Goal: Information Seeking & Learning: Learn about a topic

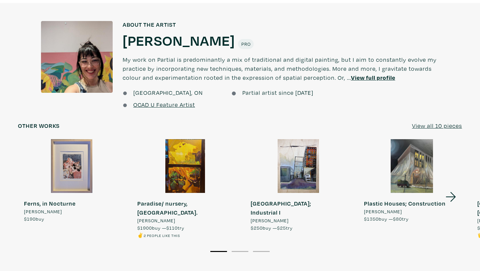
scroll to position [559, 0]
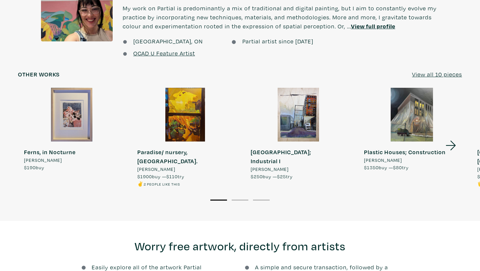
click at [453, 136] on icon at bounding box center [451, 145] width 23 height 18
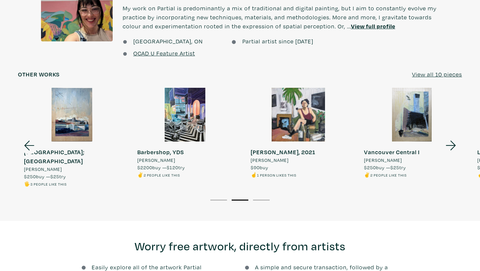
click at [453, 136] on icon at bounding box center [451, 145] width 23 height 18
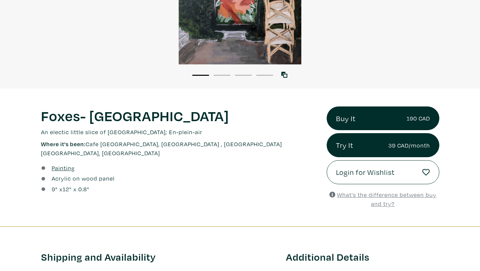
scroll to position [0, 0]
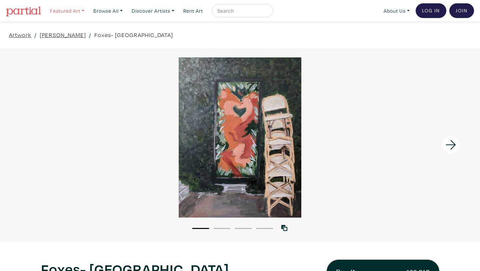
click at [70, 14] on link "Featured Art" at bounding box center [67, 11] width 40 height 14
click at [74, 11] on link "Featured Art" at bounding box center [67, 11] width 40 height 14
click at [87, 10] on link "Discover Artists" at bounding box center [67, 11] width 40 height 14
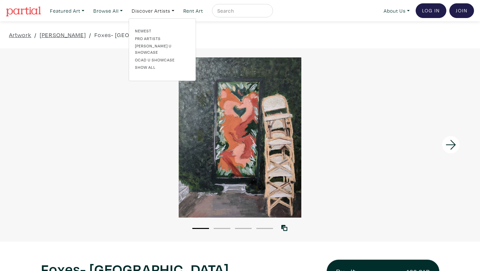
click at [40, 91] on div at bounding box center [240, 137] width 480 height 160
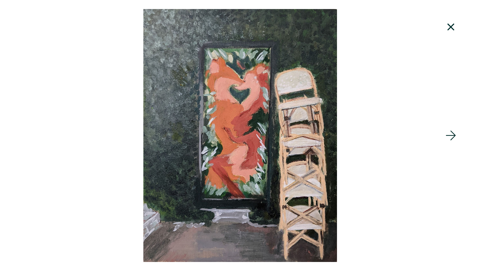
click at [449, 26] on icon at bounding box center [451, 27] width 23 height 18
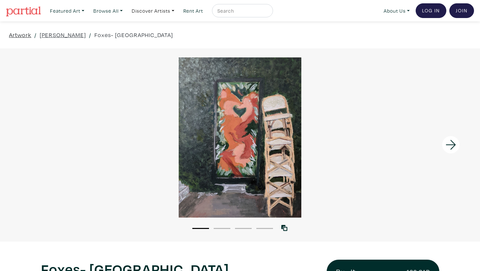
click at [22, 34] on link "Artwork" at bounding box center [20, 34] width 22 height 9
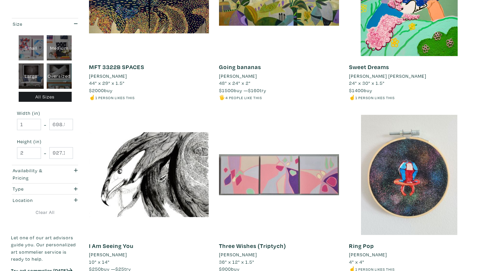
scroll to position [1423, 0]
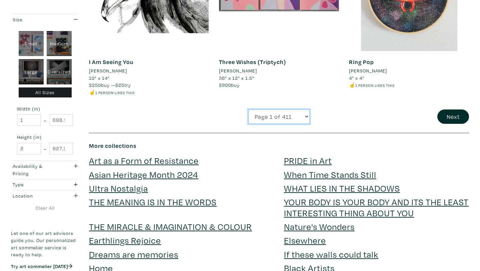
click at [290, 116] on select "Page 1 of 411 Page 2 of 411 Page 3 of 411 Page 4 of 411 Page 5 of 411 Page 6 of…" at bounding box center [278, 116] width 61 height 14
click at [449, 121] on button "Next" at bounding box center [453, 116] width 32 height 14
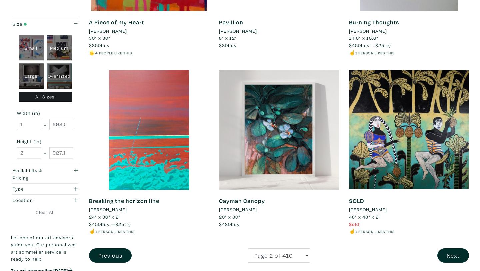
scroll to position [1321, 0]
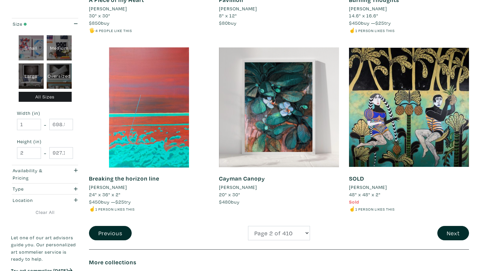
click at [454, 227] on button "Next" at bounding box center [453, 233] width 32 height 14
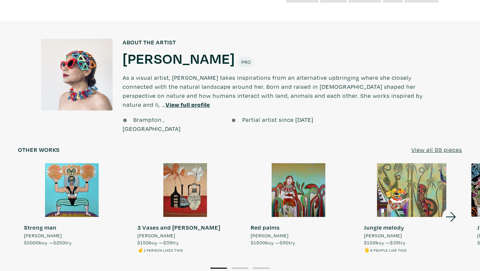
scroll to position [616, 0]
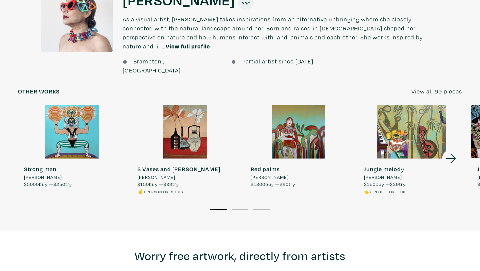
click at [451, 154] on icon at bounding box center [451, 159] width 10 height 10
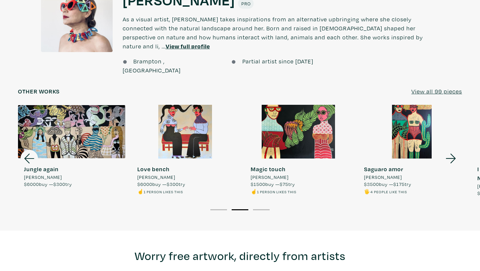
click at [451, 154] on icon at bounding box center [451, 159] width 10 height 10
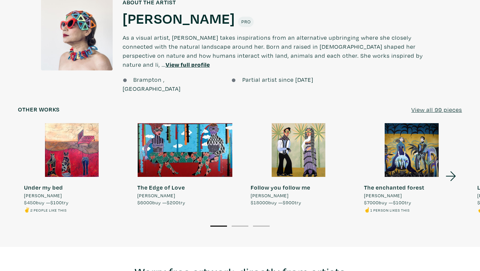
scroll to position [523, 0]
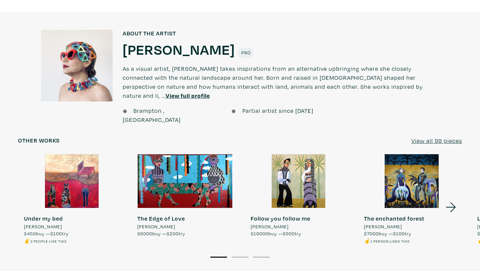
click at [450, 198] on icon at bounding box center [451, 207] width 23 height 18
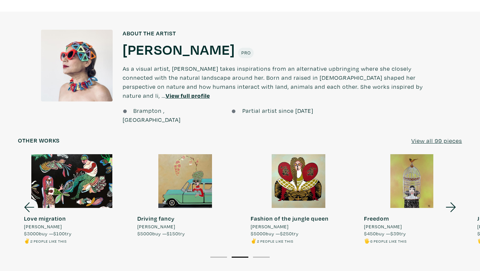
click at [450, 198] on icon at bounding box center [451, 207] width 23 height 18
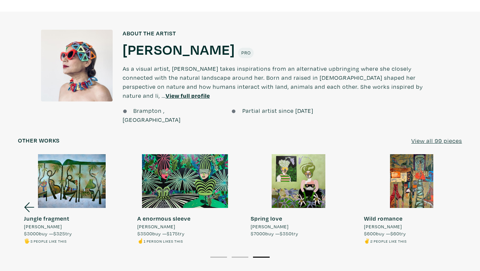
click at [450, 185] on div at bounding box center [411, 181] width 107 height 54
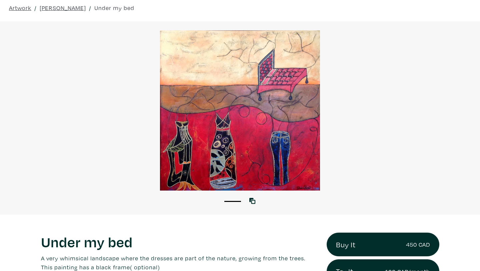
scroll to position [26, 0]
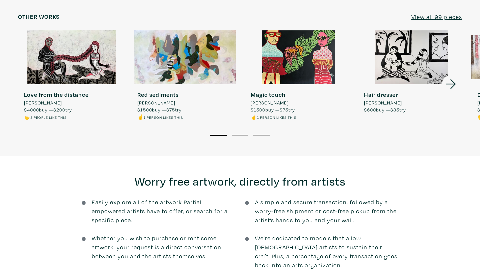
scroll to position [610, 0]
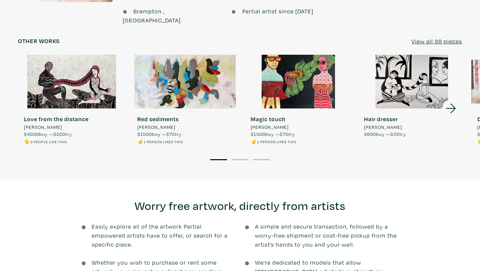
click at [449, 99] on icon at bounding box center [451, 108] width 23 height 18
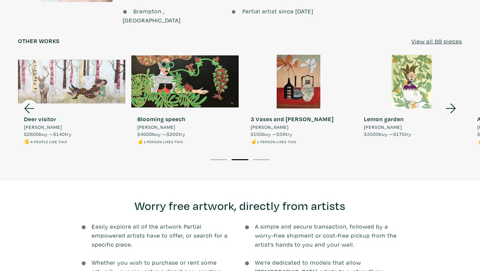
click at [449, 99] on icon at bounding box center [451, 108] width 23 height 18
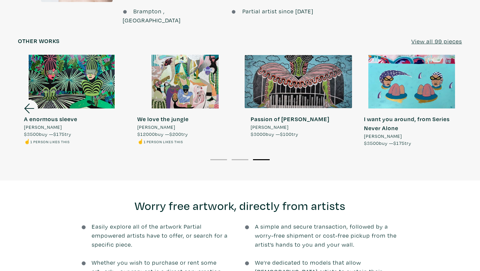
click at [450, 90] on div at bounding box center [411, 82] width 107 height 54
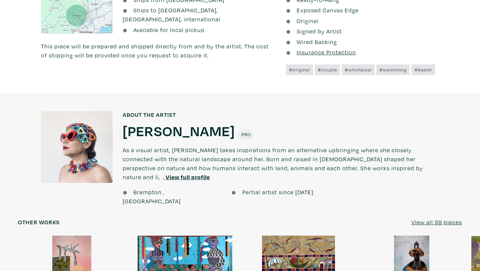
scroll to position [700, 0]
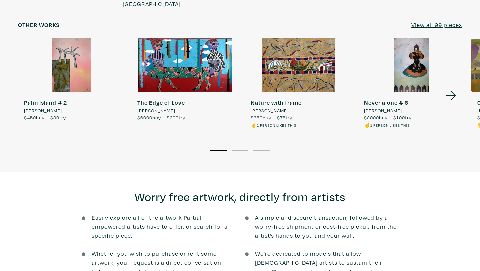
drag, startPoint x: 317, startPoint y: 33, endPoint x: 320, endPoint y: 40, distance: 7.9
click at [320, 40] on div at bounding box center [298, 65] width 107 height 54
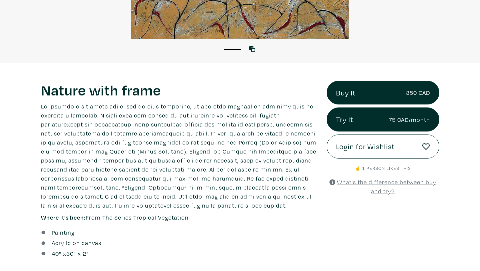
scroll to position [337, 0]
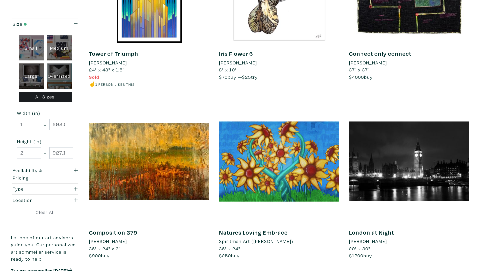
scroll to position [1426, 0]
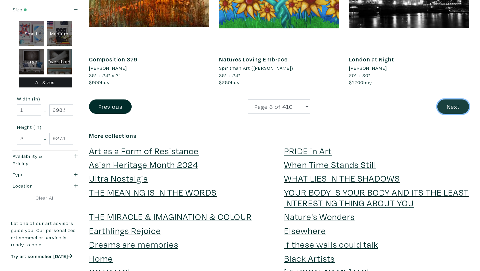
click at [445, 110] on button "Next" at bounding box center [453, 106] width 32 height 14
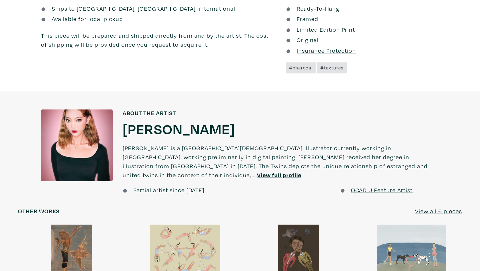
scroll to position [497, 0]
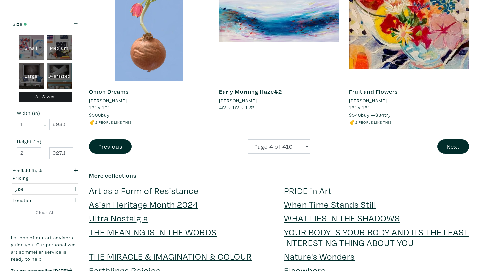
scroll to position [1396, 0]
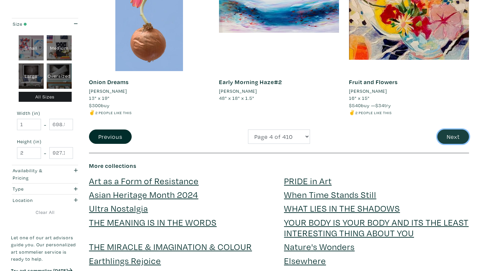
click at [457, 144] on button "Next" at bounding box center [453, 136] width 32 height 14
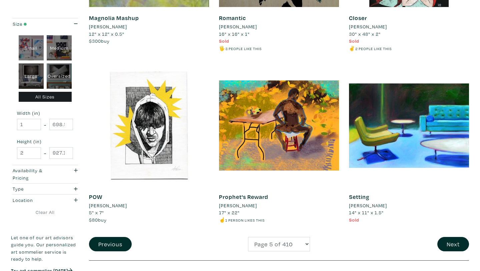
scroll to position [1281, 0]
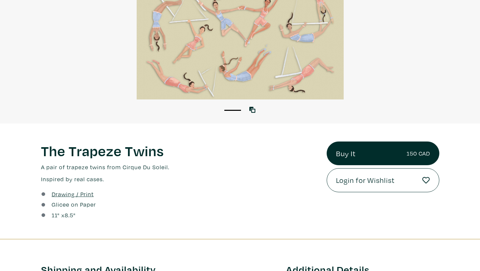
scroll to position [185, 0]
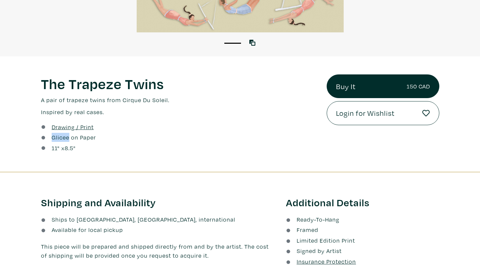
drag, startPoint x: 52, startPoint y: 137, endPoint x: 68, endPoint y: 137, distance: 16.0
click at [68, 137] on link "Glicee on Paper" at bounding box center [74, 137] width 44 height 9
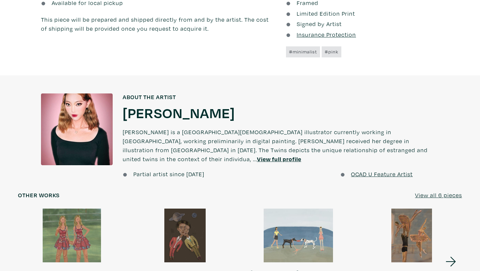
scroll to position [525, 0]
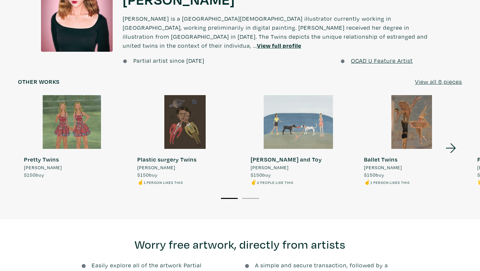
click at [87, 102] on div at bounding box center [71, 122] width 107 height 54
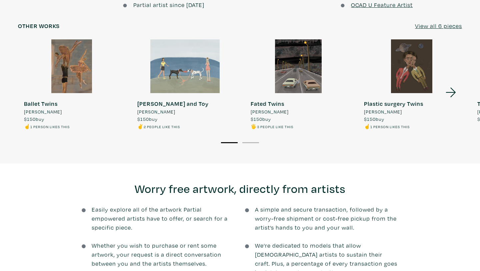
scroll to position [594, 0]
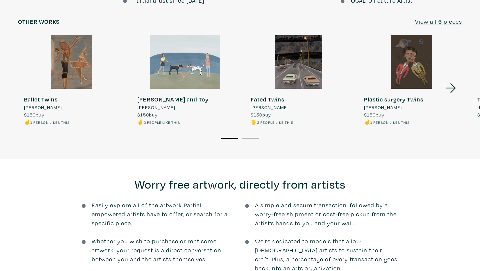
click at [450, 79] on icon at bounding box center [451, 88] width 23 height 18
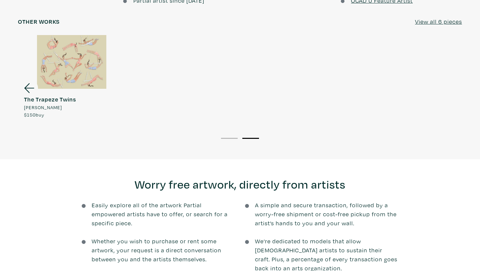
click at [97, 42] on div at bounding box center [71, 62] width 107 height 54
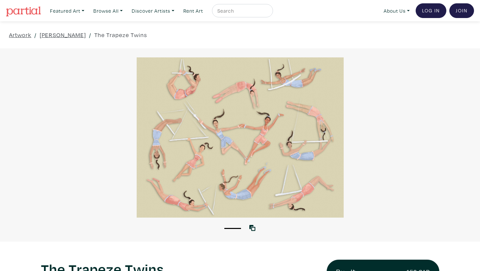
click at [267, 11] on input "text" at bounding box center [242, 11] width 50 height 8
type input "canvas art"
click at [268, 13] on button "submit" at bounding box center [268, 13] width 0 height 0
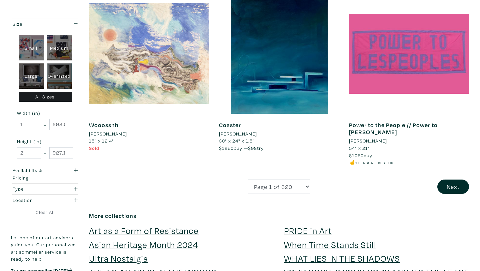
scroll to position [1505, 0]
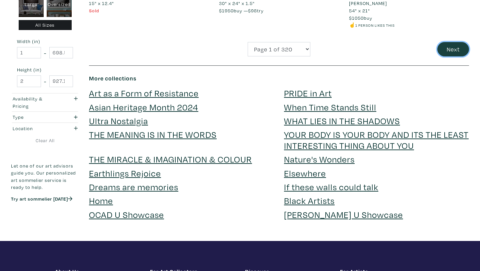
click at [454, 50] on button "Next" at bounding box center [453, 49] width 32 height 14
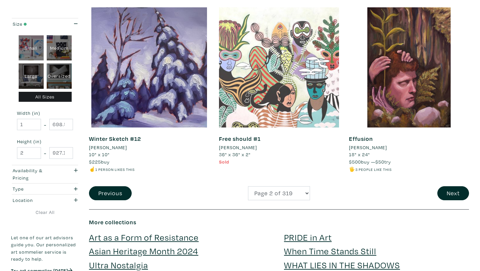
scroll to position [1366, 0]
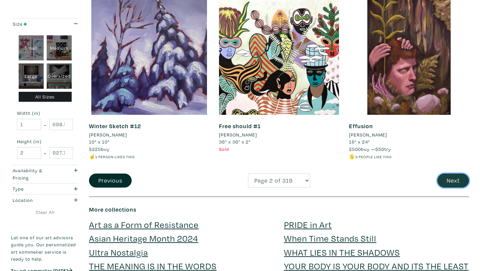
click at [460, 184] on button "Next" at bounding box center [453, 180] width 32 height 14
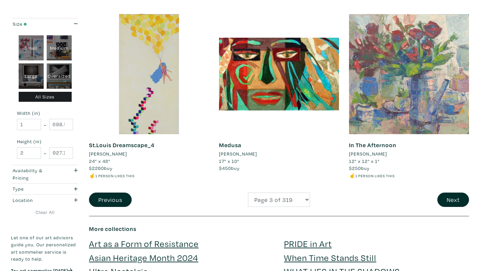
scroll to position [1528, 0]
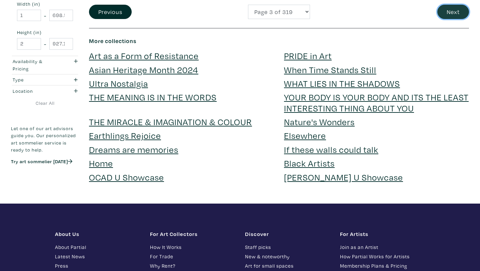
click at [452, 14] on button "Next" at bounding box center [453, 12] width 32 height 14
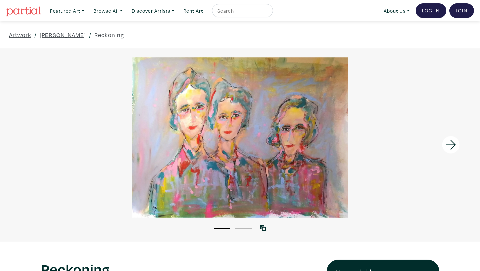
click at [451, 143] on icon at bounding box center [451, 145] width 23 height 18
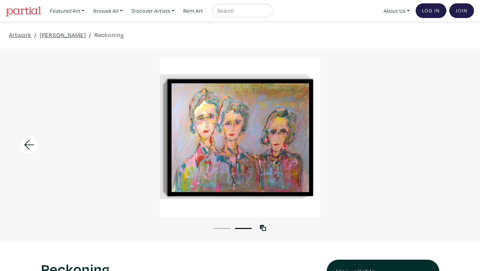
click at [451, 143] on div at bounding box center [240, 137] width 480 height 160
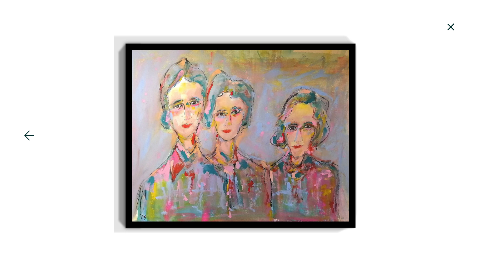
click at [451, 24] on icon at bounding box center [451, 27] width 23 height 18
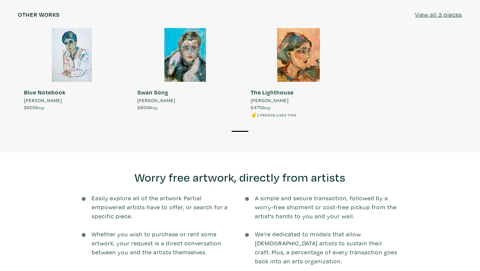
scroll to position [741, 0]
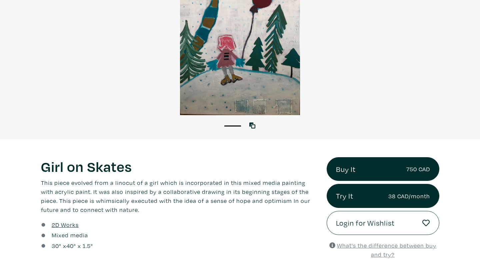
scroll to position [5, 0]
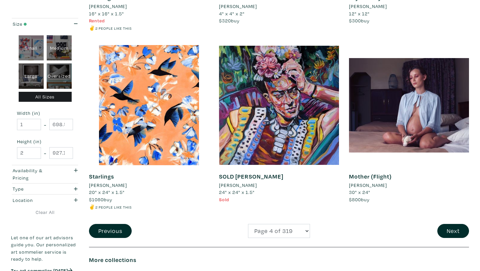
scroll to position [1340, 0]
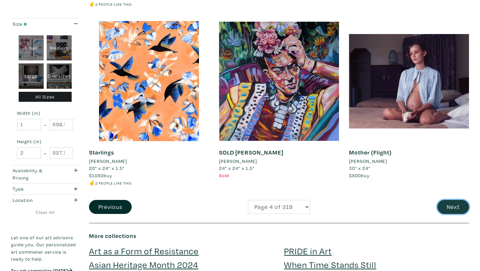
click at [458, 204] on button "Next" at bounding box center [453, 207] width 32 height 14
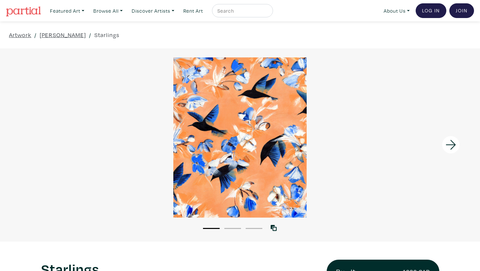
click at [458, 144] on icon at bounding box center [451, 145] width 23 height 18
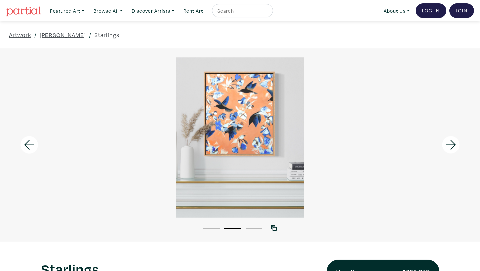
click at [453, 142] on icon at bounding box center [451, 145] width 23 height 18
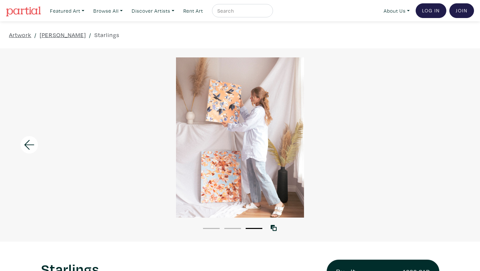
click at [453, 142] on div at bounding box center [240, 137] width 480 height 160
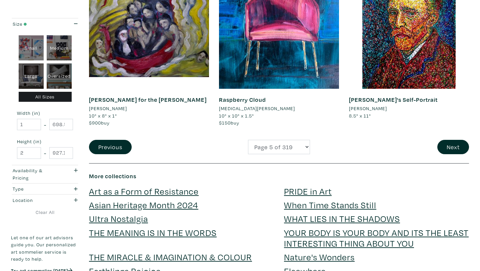
scroll to position [1418, 0]
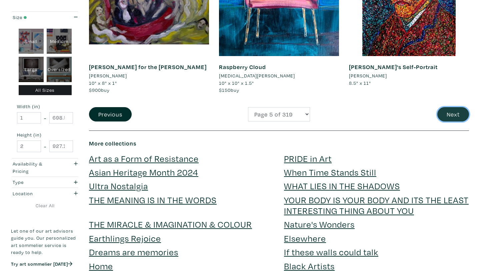
click at [448, 109] on button "Next" at bounding box center [453, 114] width 32 height 14
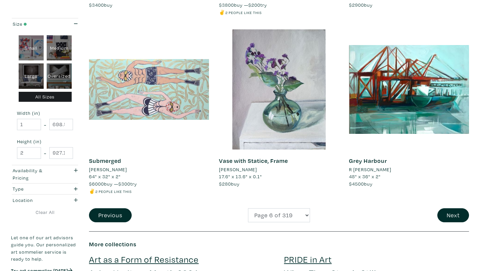
scroll to position [1352, 0]
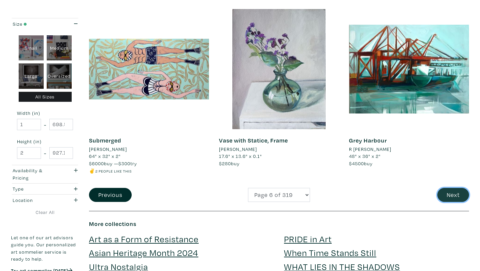
click at [444, 198] on button "Next" at bounding box center [453, 195] width 32 height 14
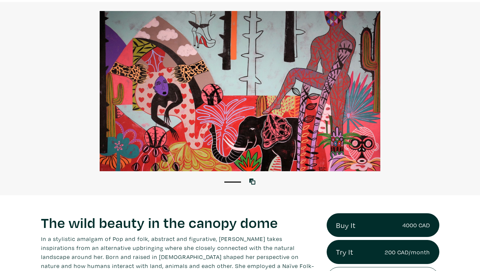
scroll to position [12, 0]
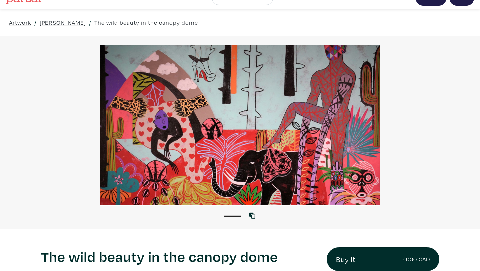
click at [296, 149] on div at bounding box center [240, 125] width 480 height 160
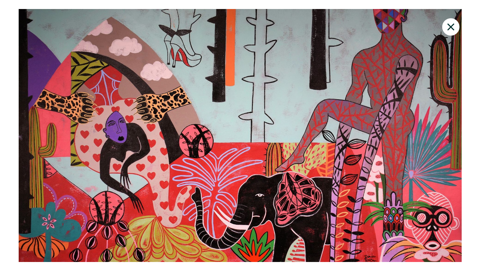
click at [448, 28] on icon at bounding box center [451, 27] width 23 height 18
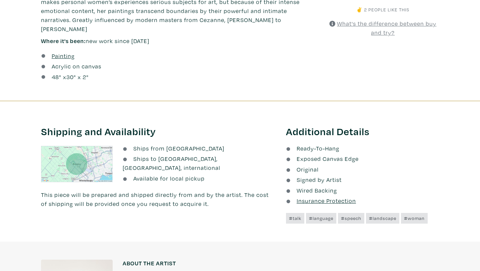
scroll to position [0, 0]
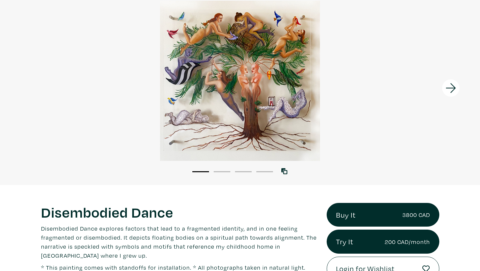
scroll to position [42, 0]
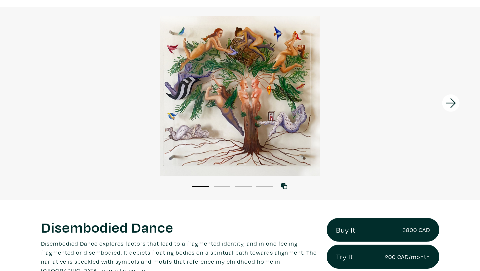
click at [452, 101] on icon at bounding box center [451, 103] width 23 height 18
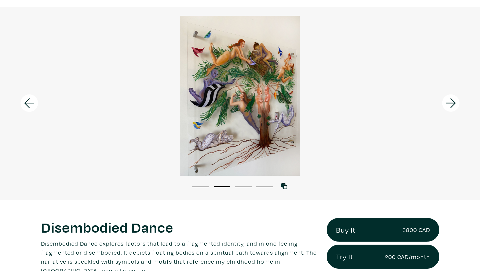
click at [452, 101] on icon at bounding box center [451, 103] width 23 height 18
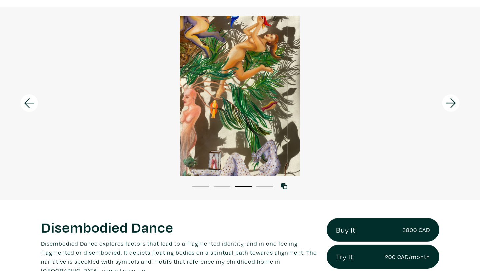
click at [452, 101] on icon at bounding box center [451, 103] width 23 height 18
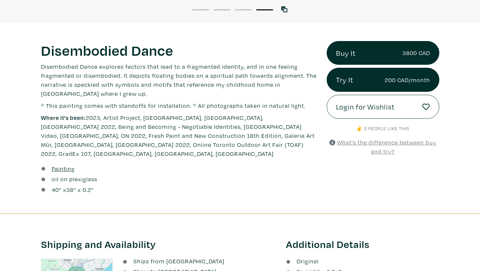
scroll to position [0, 0]
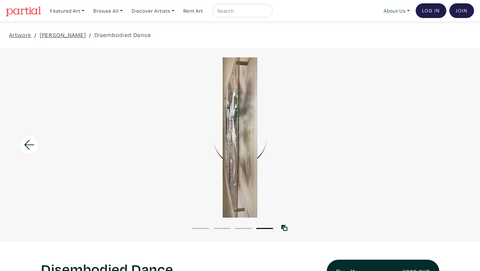
click at [246, 224] on li "3" at bounding box center [243, 227] width 17 height 7
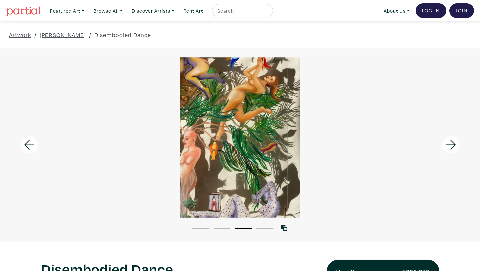
click at [275, 229] on div "1 2 3 4" at bounding box center [240, 224] width 480 height 15
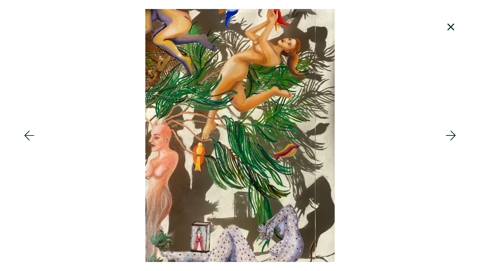
click at [453, 25] on icon at bounding box center [450, 26] width 7 height 7
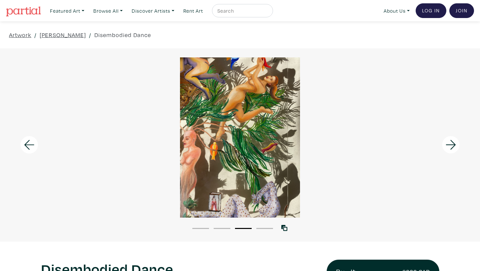
click at [29, 155] on div at bounding box center [60, 144] width 120 height 193
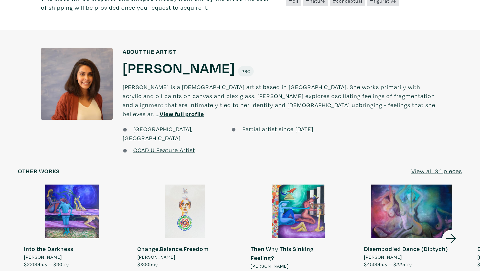
scroll to position [600, 0]
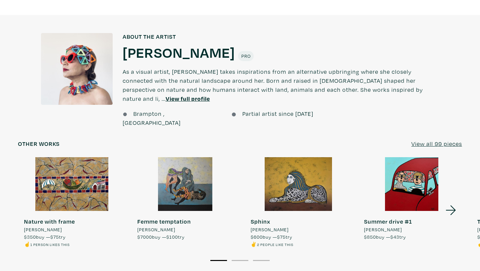
scroll to position [573, 0]
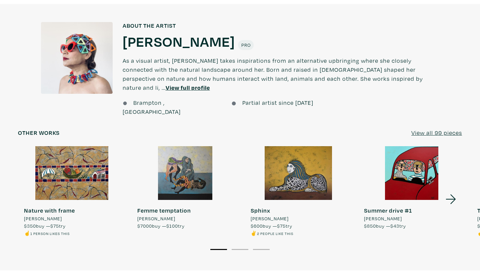
click at [457, 190] on icon at bounding box center [451, 199] width 23 height 18
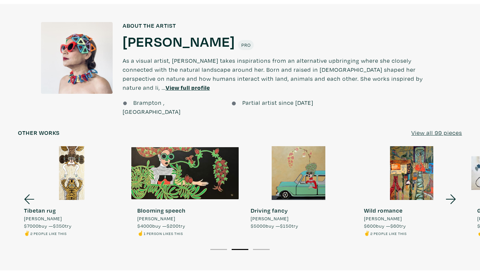
click at [457, 190] on icon at bounding box center [451, 199] width 23 height 18
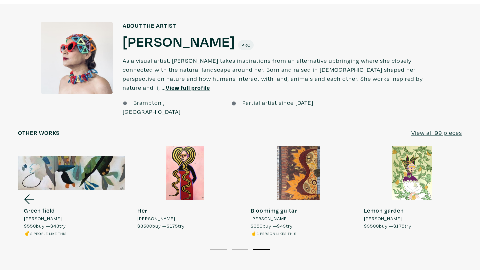
click at [457, 172] on div at bounding box center [411, 173] width 107 height 54
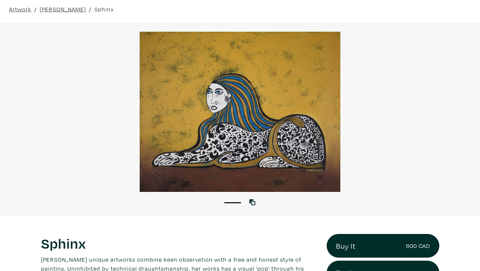
scroll to position [51, 0]
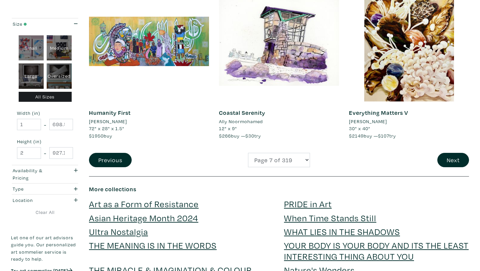
scroll to position [1518, 0]
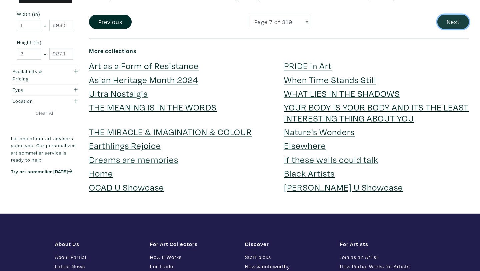
click at [457, 27] on button "Next" at bounding box center [453, 22] width 32 height 14
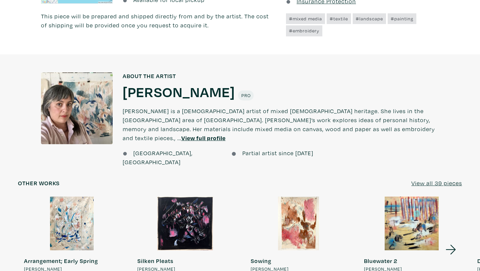
scroll to position [574, 0]
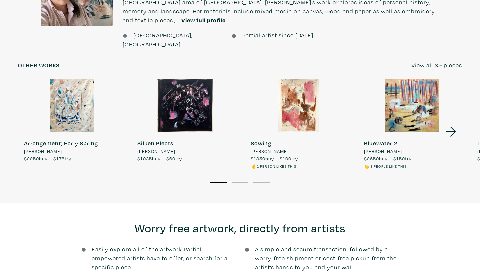
click at [448, 123] on icon at bounding box center [451, 132] width 23 height 18
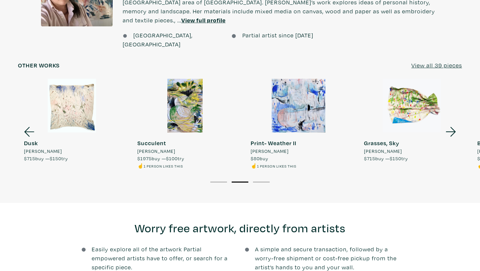
click at [448, 123] on icon at bounding box center [451, 132] width 23 height 18
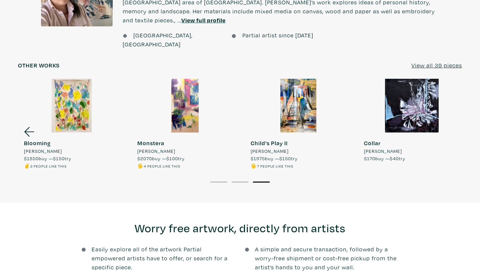
click at [448, 115] on link "Collar Amada Estabillo $170 buy — $40 try" at bounding box center [411, 120] width 107 height 83
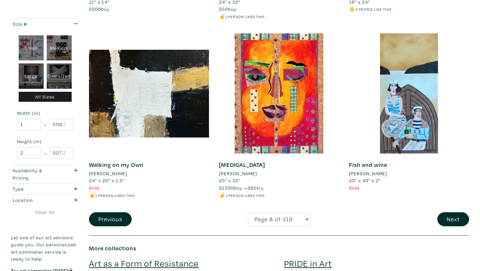
scroll to position [1387, 0]
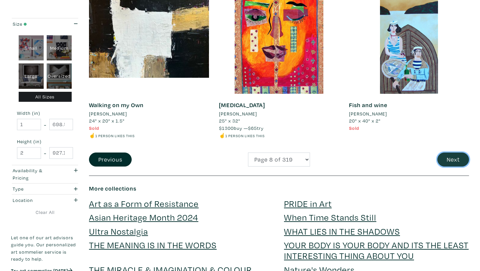
click at [450, 152] on button "Next" at bounding box center [453, 159] width 32 height 14
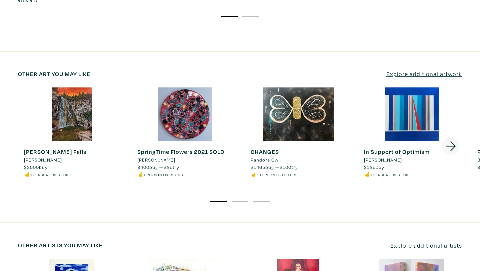
scroll to position [1096, 0]
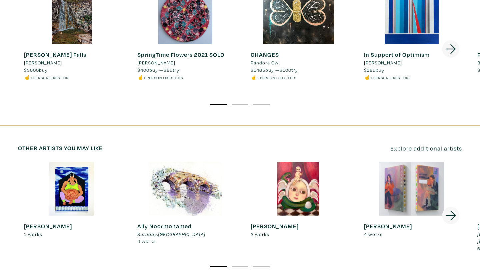
click at [451, 211] on icon at bounding box center [451, 216] width 10 height 10
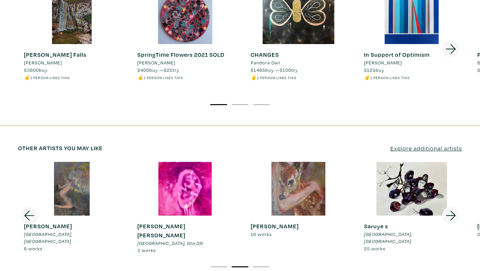
click at [451, 211] on icon at bounding box center [451, 216] width 10 height 10
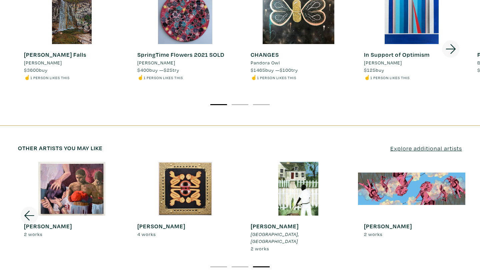
drag, startPoint x: 451, startPoint y: 186, endPoint x: 389, endPoint y: 229, distance: 75.3
click at [391, 228] on div "[PERSON_NAME] 1 works Ally Noormohamed [GEOGRAPHIC_DATA] , [GEOGRAPHIC_DATA] 4 …" at bounding box center [240, 216] width 444 height 108
click at [422, 162] on div at bounding box center [411, 189] width 107 height 54
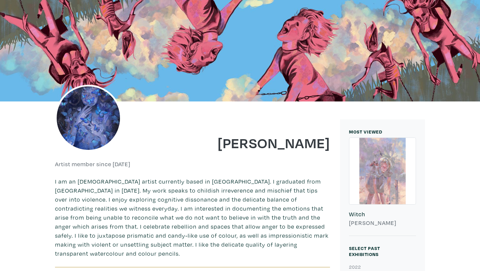
scroll to position [283, 0]
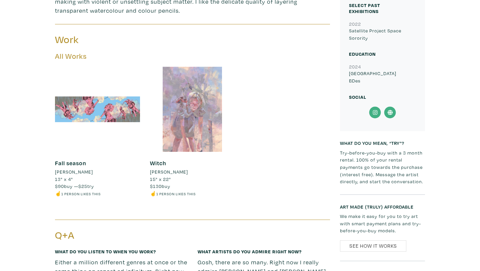
click at [117, 101] on div at bounding box center [97, 109] width 85 height 85
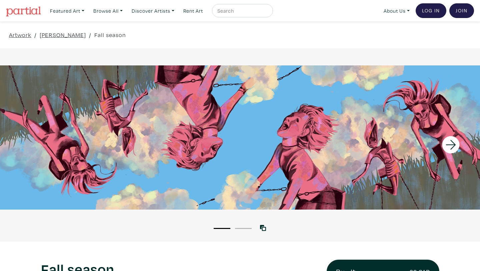
click at [451, 138] on icon at bounding box center [451, 145] width 23 height 18
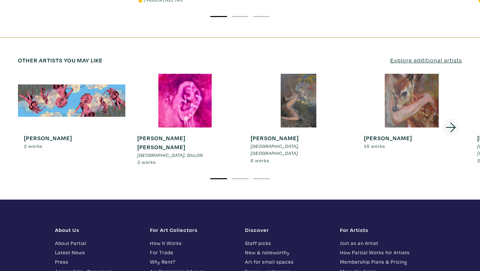
scroll to position [1222, 0]
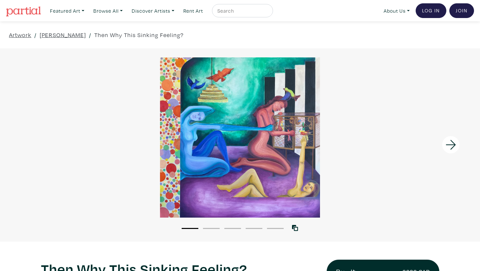
click at [450, 139] on icon at bounding box center [451, 145] width 23 height 18
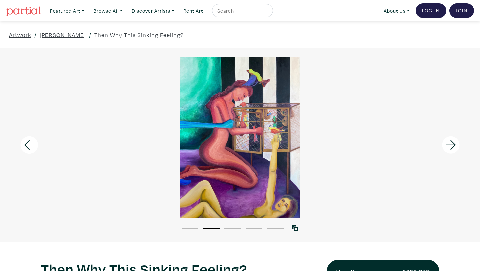
click at [450, 139] on icon at bounding box center [451, 145] width 23 height 18
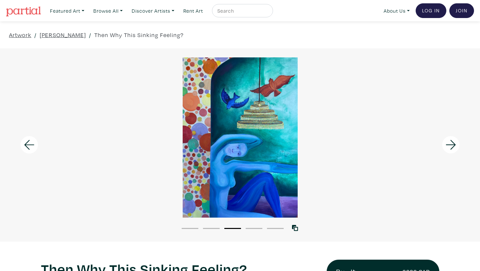
click at [450, 139] on icon at bounding box center [451, 145] width 23 height 18
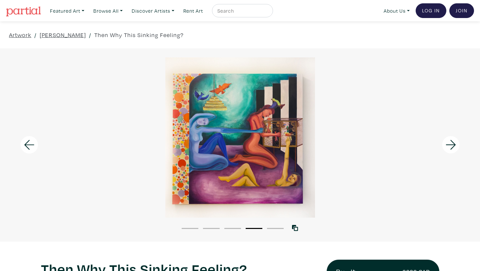
click at [450, 139] on icon at bounding box center [451, 145] width 23 height 18
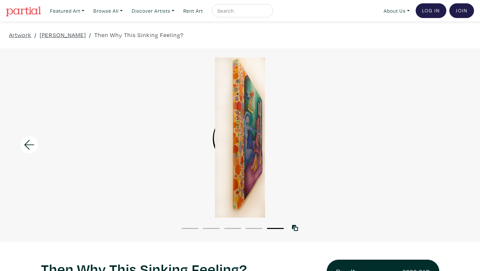
click at [450, 139] on div at bounding box center [240, 137] width 480 height 160
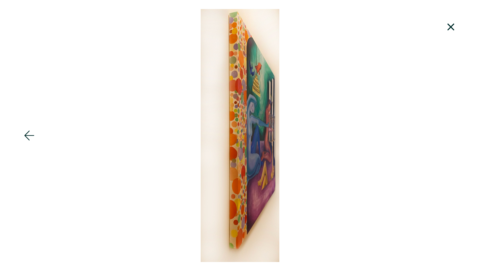
click at [448, 26] on icon at bounding box center [451, 27] width 23 height 18
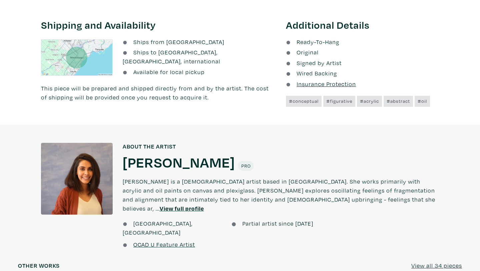
scroll to position [546, 0]
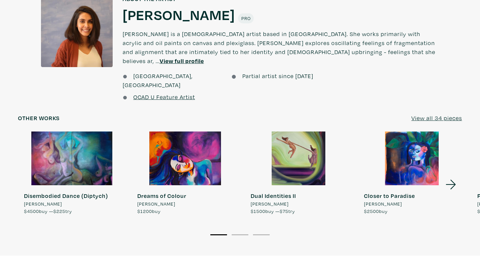
click at [286, 166] on div at bounding box center [298, 158] width 107 height 54
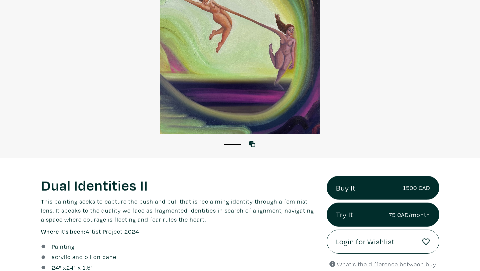
scroll to position [27, 0]
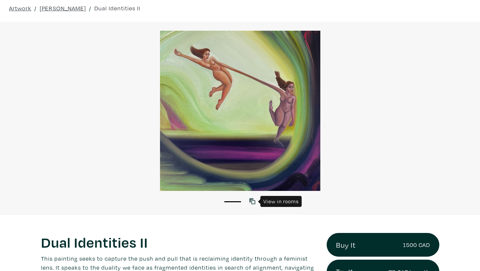
click at [250, 202] on icon at bounding box center [252, 201] width 6 height 6
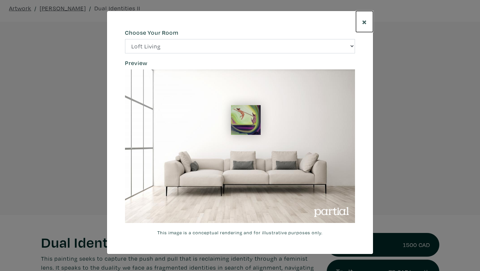
click at [363, 20] on span "×" at bounding box center [364, 22] width 5 height 12
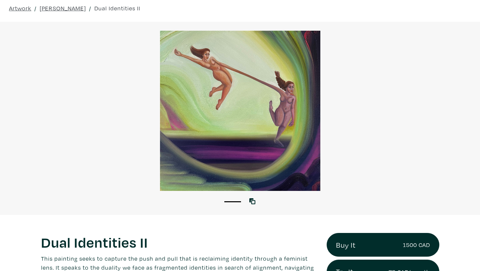
click at [227, 143] on div at bounding box center [240, 111] width 480 height 160
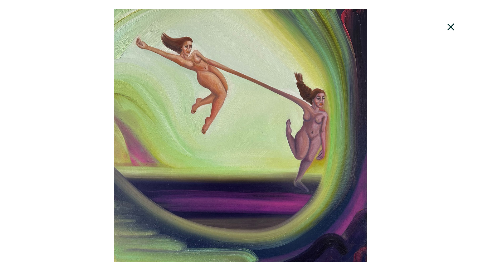
click at [448, 28] on icon at bounding box center [451, 27] width 23 height 18
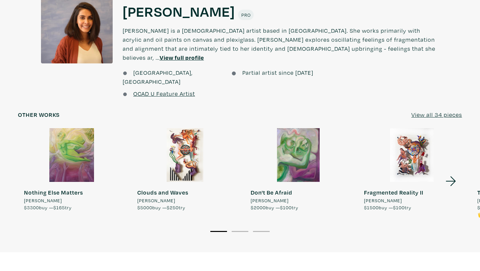
scroll to position [618, 0]
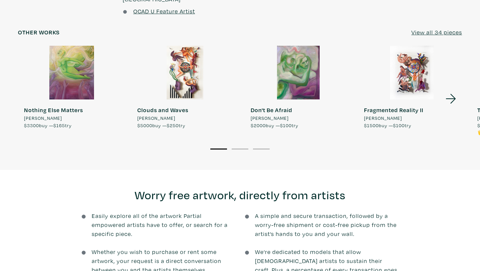
click at [450, 90] on icon at bounding box center [451, 99] width 23 height 18
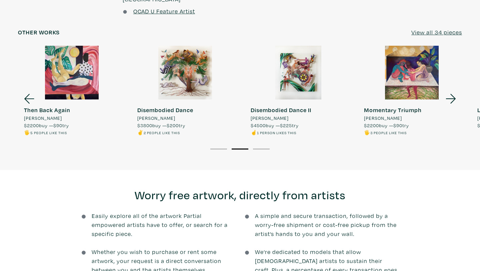
click at [450, 90] on icon at bounding box center [451, 99] width 23 height 18
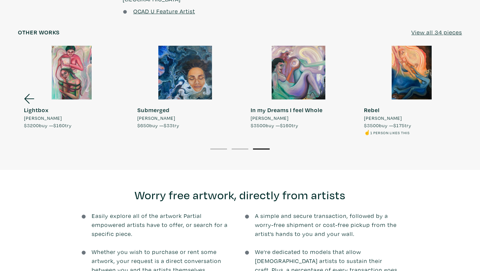
click at [450, 86] on link "Rebel Anam Feerasta $3500 buy — $175 try ☝️ 1 person likes this" at bounding box center [411, 91] width 107 height 90
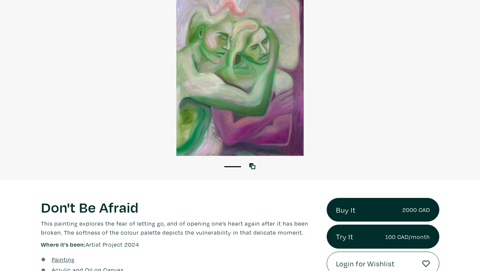
scroll to position [47, 0]
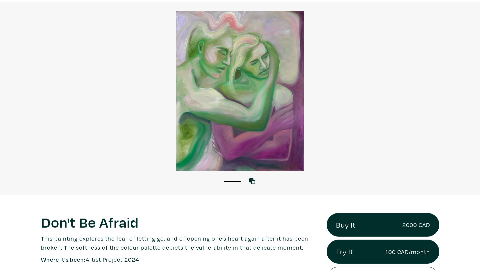
click at [269, 91] on div at bounding box center [240, 91] width 480 height 160
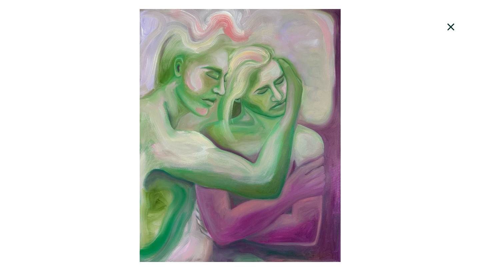
click at [447, 28] on icon at bounding box center [451, 27] width 23 height 18
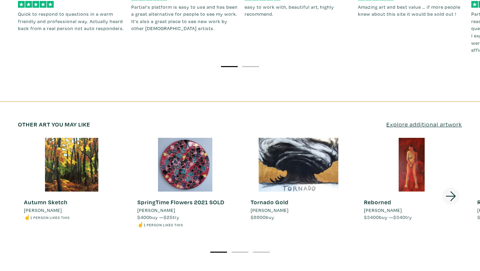
scroll to position [939, 0]
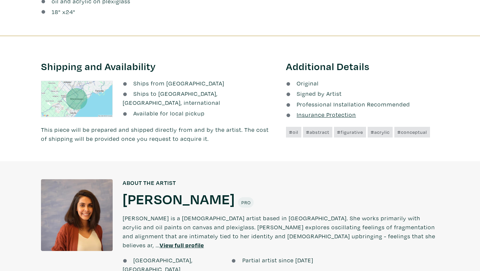
scroll to position [78, 0]
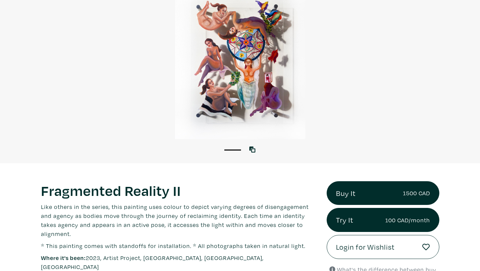
click at [226, 120] on div at bounding box center [240, 59] width 480 height 160
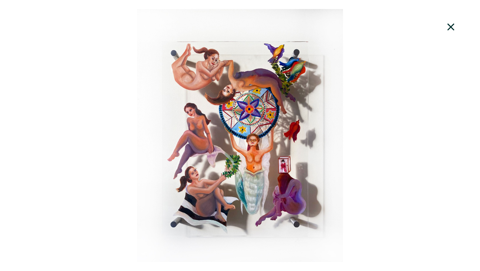
click at [450, 27] on icon at bounding box center [450, 26] width 7 height 7
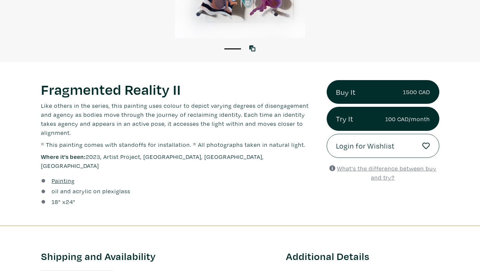
scroll to position [0, 0]
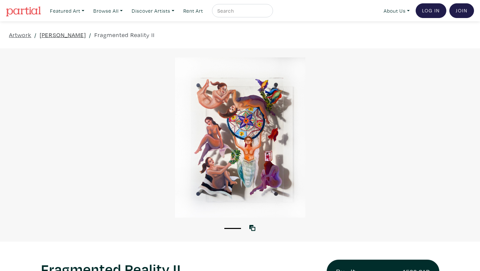
click at [68, 35] on link "Anam Feerasta" at bounding box center [63, 34] width 46 height 9
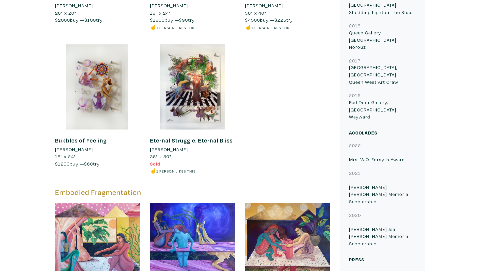
scroll to position [999, 0]
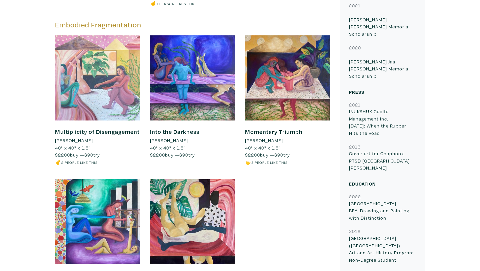
click at [115, 58] on div at bounding box center [97, 77] width 85 height 85
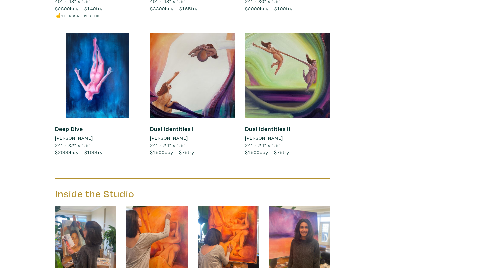
scroll to position [2312, 0]
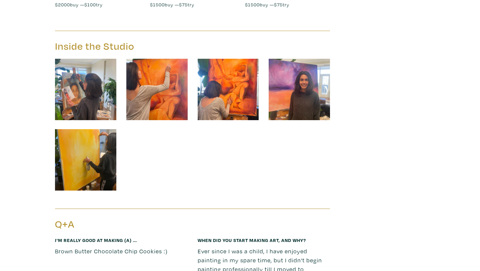
click at [87, 78] on img at bounding box center [85, 89] width 61 height 61
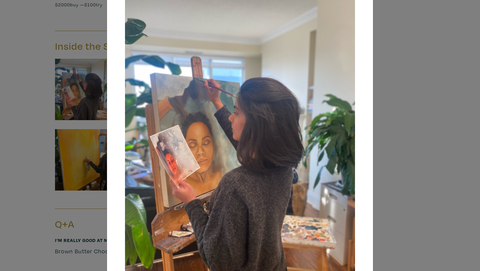
scroll to position [94, 0]
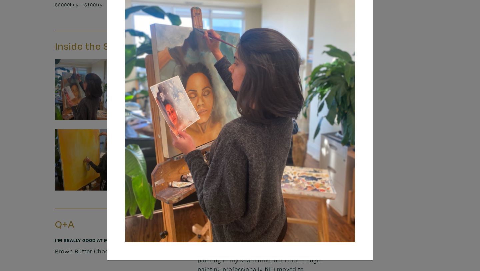
click at [282, 102] on img at bounding box center [240, 88] width 230 height 307
click at [400, 108] on div "× Save changes Close" at bounding box center [240, 135] width 480 height 271
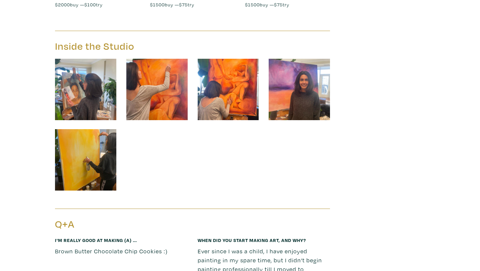
click at [175, 73] on img at bounding box center [156, 89] width 61 height 61
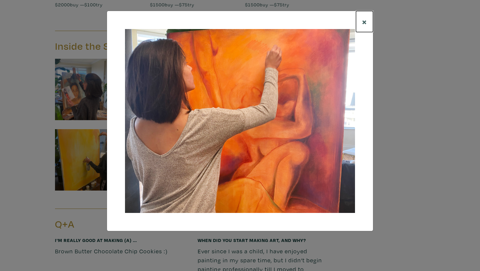
click at [366, 22] on span "×" at bounding box center [364, 22] width 5 height 12
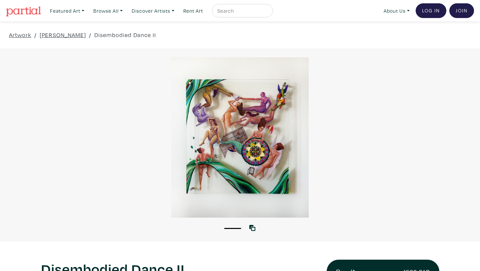
click at [253, 145] on div at bounding box center [240, 137] width 480 height 160
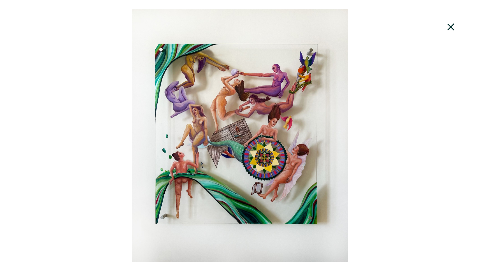
click at [451, 27] on icon at bounding box center [450, 26] width 7 height 7
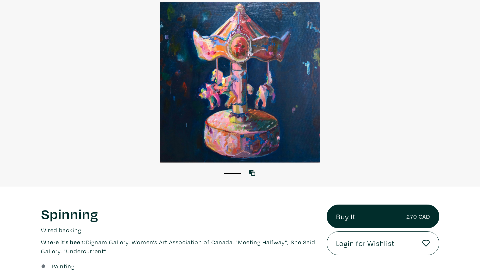
scroll to position [35, 0]
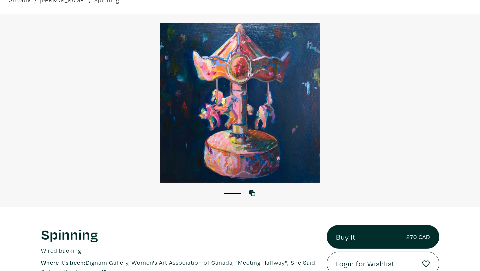
click at [284, 95] on div at bounding box center [240, 103] width 480 height 160
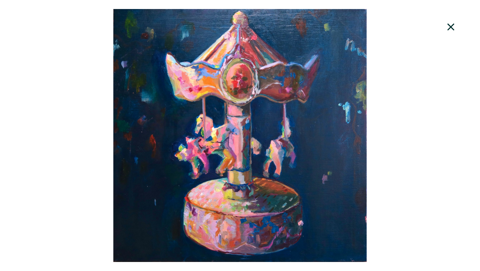
click at [451, 28] on icon at bounding box center [451, 27] width 23 height 18
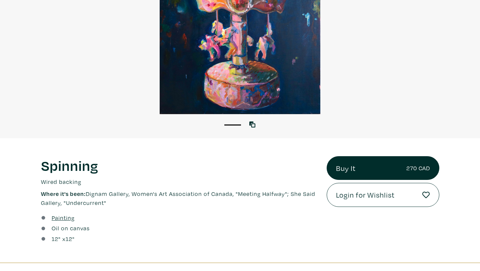
scroll to position [75, 0]
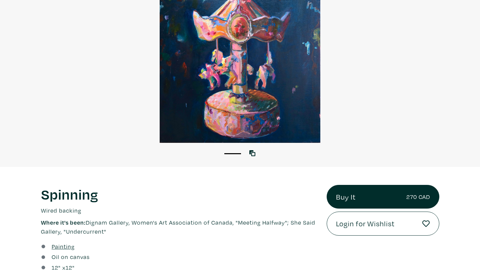
click at [280, 101] on div at bounding box center [240, 63] width 480 height 160
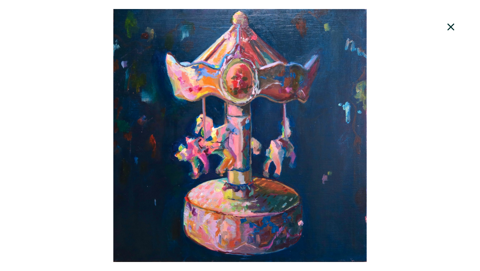
click at [450, 25] on icon at bounding box center [451, 27] width 23 height 18
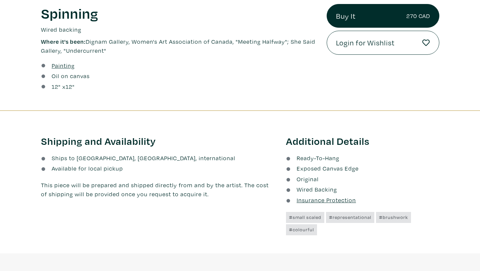
scroll to position [0, 0]
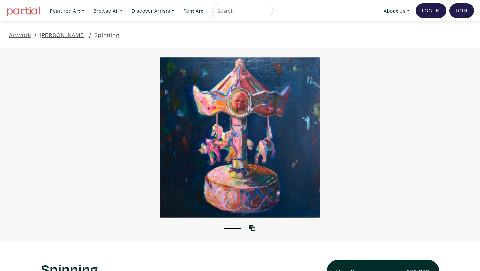
click at [238, 9] on input "text" at bounding box center [242, 11] width 50 height 8
type input "carousel art'"
click at [268, 13] on button "submit" at bounding box center [268, 13] width 0 height 0
click at [271, 141] on div at bounding box center [240, 137] width 480 height 160
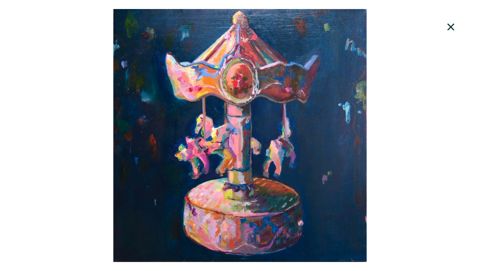
click at [453, 27] on icon at bounding box center [451, 27] width 23 height 18
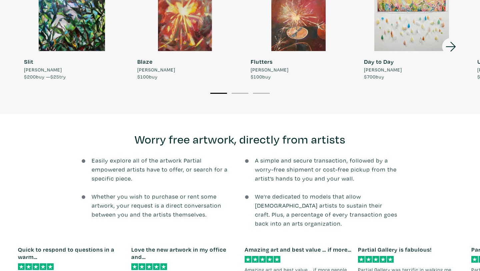
scroll to position [620, 0]
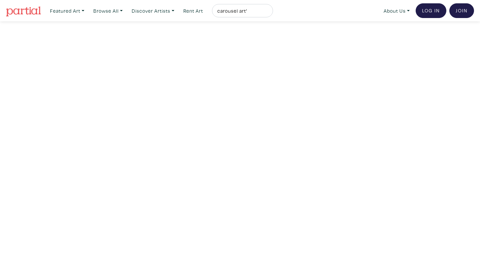
click at [255, 10] on input "carousel art'" at bounding box center [242, 11] width 50 height 8
click at [268, 13] on button "submit" at bounding box center [268, 13] width 0 height 0
click at [244, 11] on input "carouselpainting" at bounding box center [242, 11] width 50 height 8
type input "carousel painting"
click at [268, 13] on button "submit" at bounding box center [268, 13] width 0 height 0
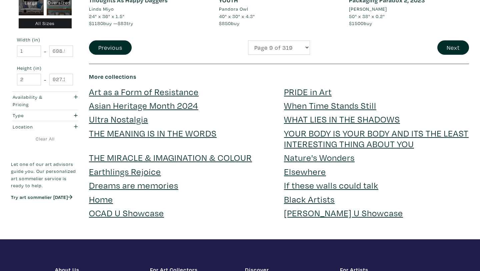
scroll to position [1371, 0]
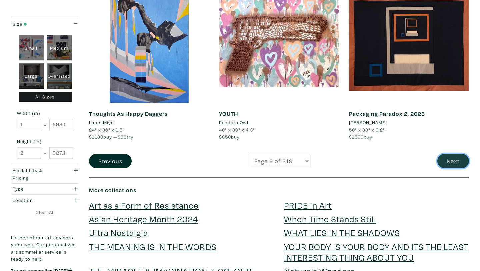
click at [457, 160] on button "Next" at bounding box center [453, 161] width 32 height 14
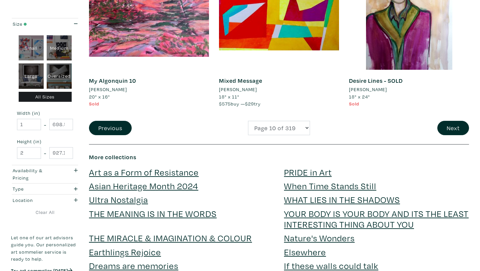
scroll to position [1511, 0]
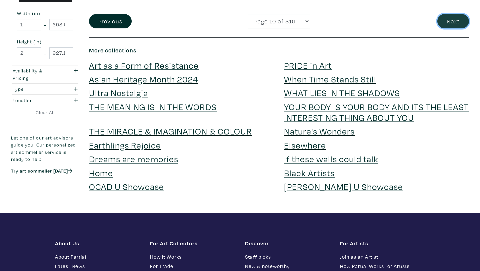
click at [463, 19] on button "Next" at bounding box center [453, 21] width 32 height 14
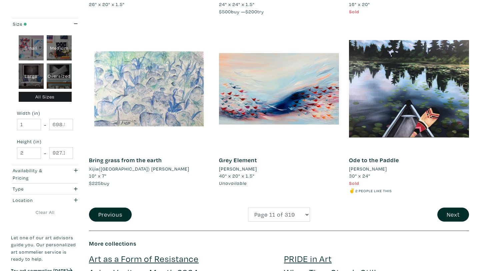
scroll to position [1437, 0]
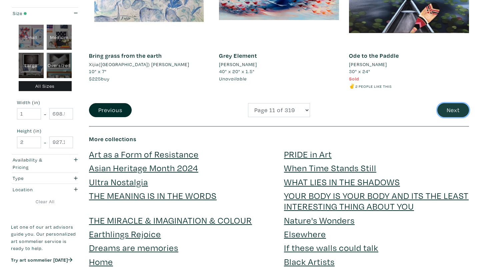
click at [460, 110] on button "Next" at bounding box center [453, 110] width 32 height 14
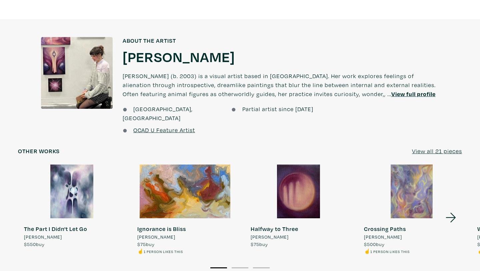
scroll to position [557, 0]
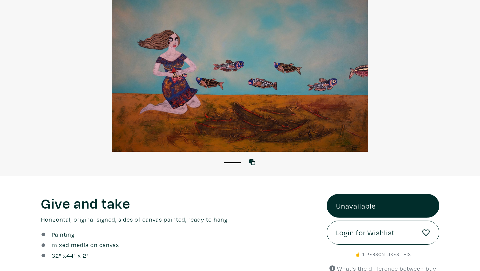
scroll to position [63, 0]
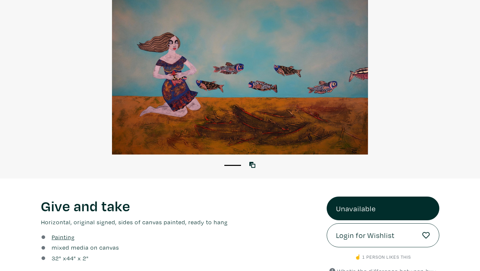
click at [273, 87] on div at bounding box center [240, 74] width 480 height 160
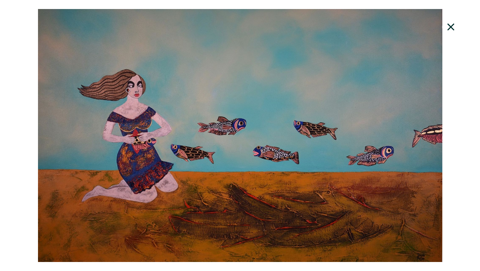
click at [450, 24] on icon at bounding box center [451, 27] width 23 height 18
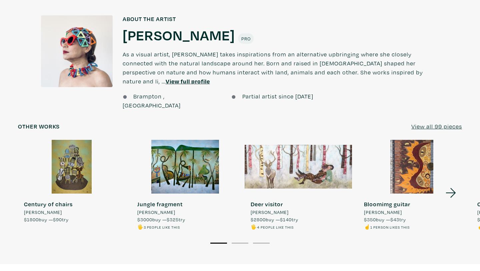
scroll to position [605, 0]
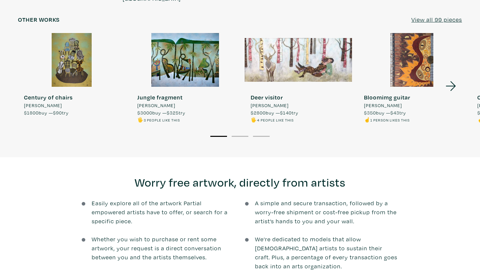
click at [323, 47] on div at bounding box center [298, 60] width 107 height 54
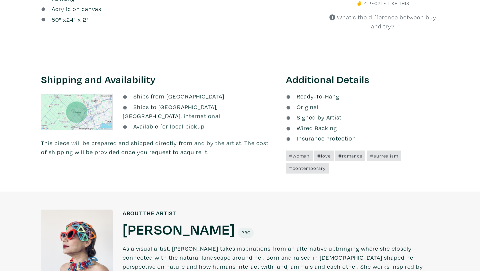
scroll to position [542, 0]
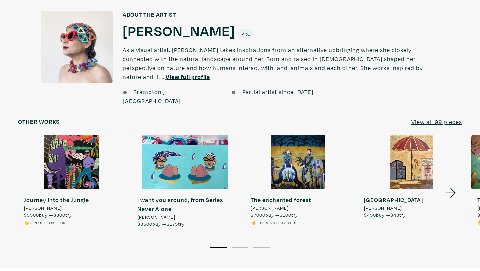
click at [454, 184] on icon at bounding box center [451, 193] width 23 height 18
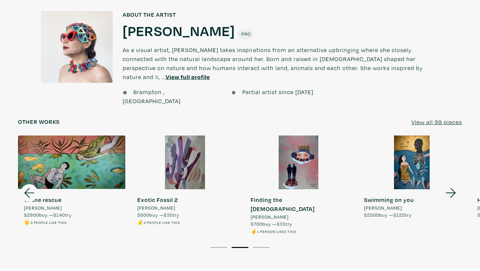
click at [454, 184] on icon at bounding box center [451, 193] width 23 height 18
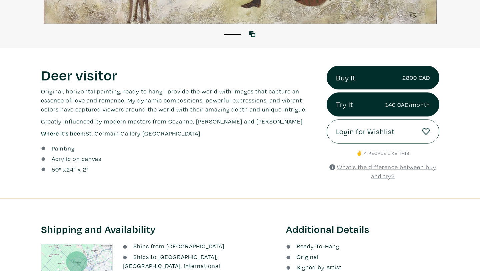
scroll to position [0, 0]
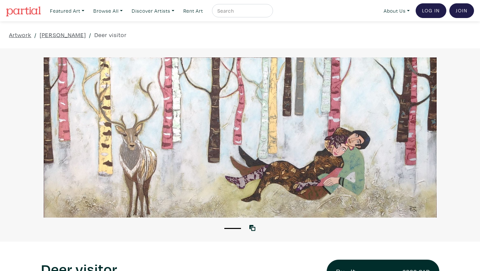
click at [255, 7] on input "text" at bounding box center [242, 11] width 50 height 8
type input "fish"
click at [268, 13] on button "submit" at bounding box center [268, 13] width 0 height 0
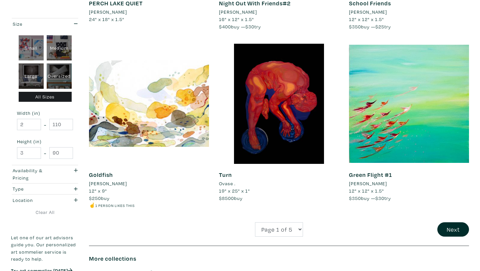
scroll to position [1369, 0]
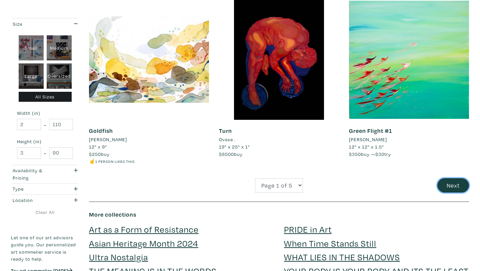
click at [442, 180] on button "Next" at bounding box center [453, 185] width 32 height 14
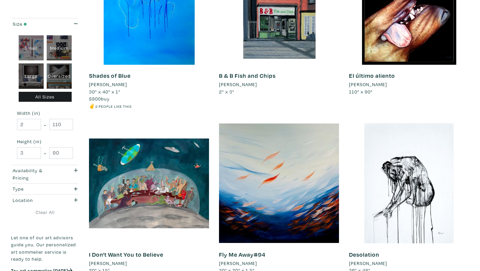
scroll to position [1331, 0]
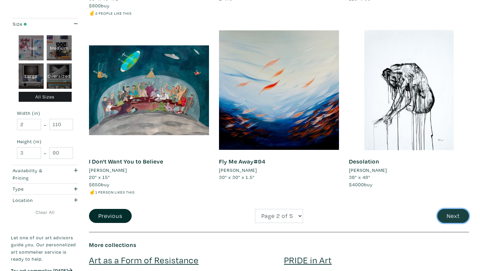
click at [454, 218] on button "Next" at bounding box center [453, 216] width 32 height 14
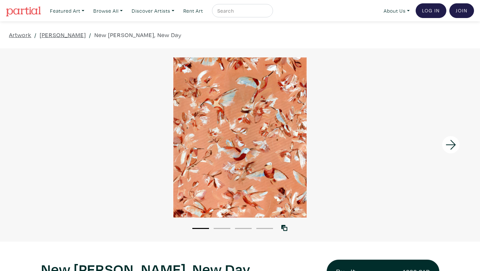
click at [448, 142] on icon at bounding box center [451, 145] width 23 height 18
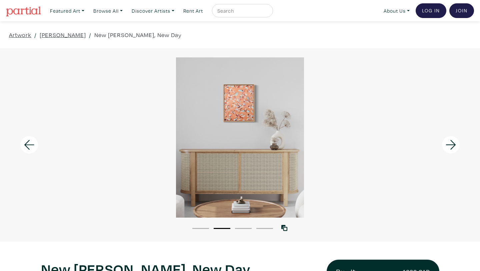
click at [448, 142] on icon at bounding box center [451, 145] width 23 height 18
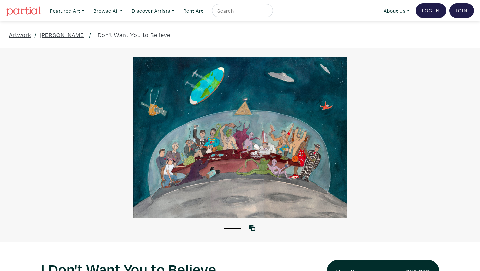
click at [231, 162] on div at bounding box center [240, 137] width 480 height 160
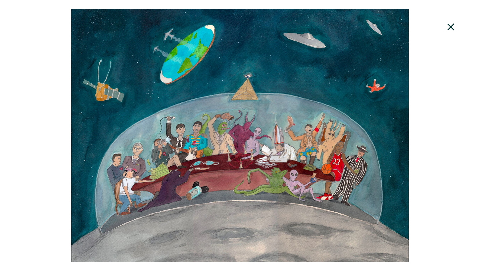
click at [450, 30] on icon at bounding box center [451, 27] width 23 height 18
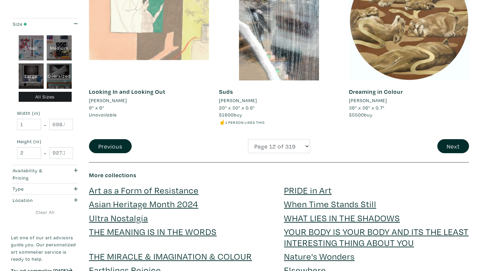
scroll to position [1458, 0]
